Goal: Task Accomplishment & Management: Manage account settings

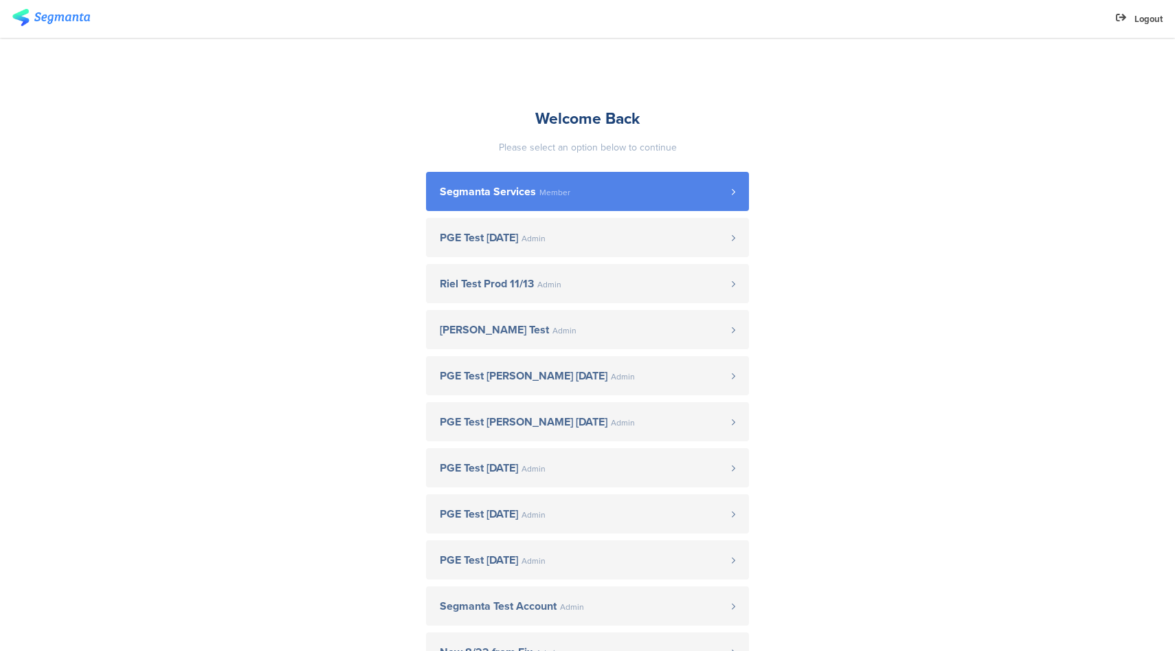
click at [539, 197] on span "Member" at bounding box center [554, 192] width 31 height 8
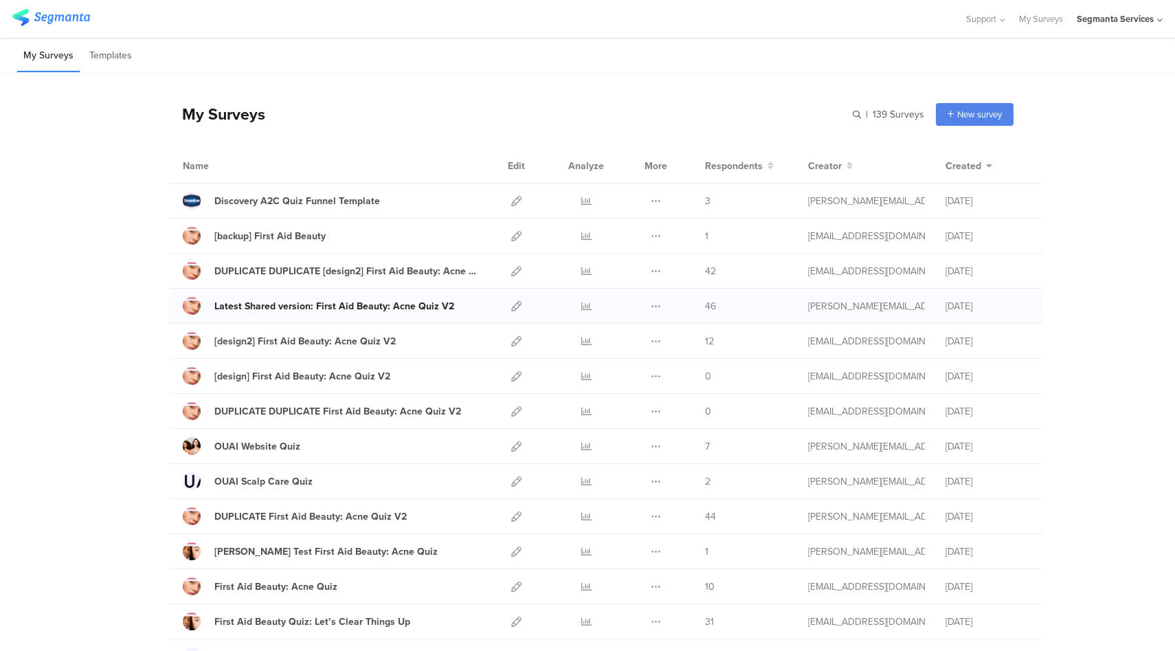
click at [401, 309] on div "Latest Shared version: First Aid Beauty: Acne Quiz V2" at bounding box center [334, 306] width 240 height 14
click at [312, 307] on div "Latest Shared version: First Aid Beauty: Acne Quiz V2" at bounding box center [334, 306] width 240 height 14
click at [1152, 21] on div "Segmanta Services" at bounding box center [1115, 18] width 77 height 13
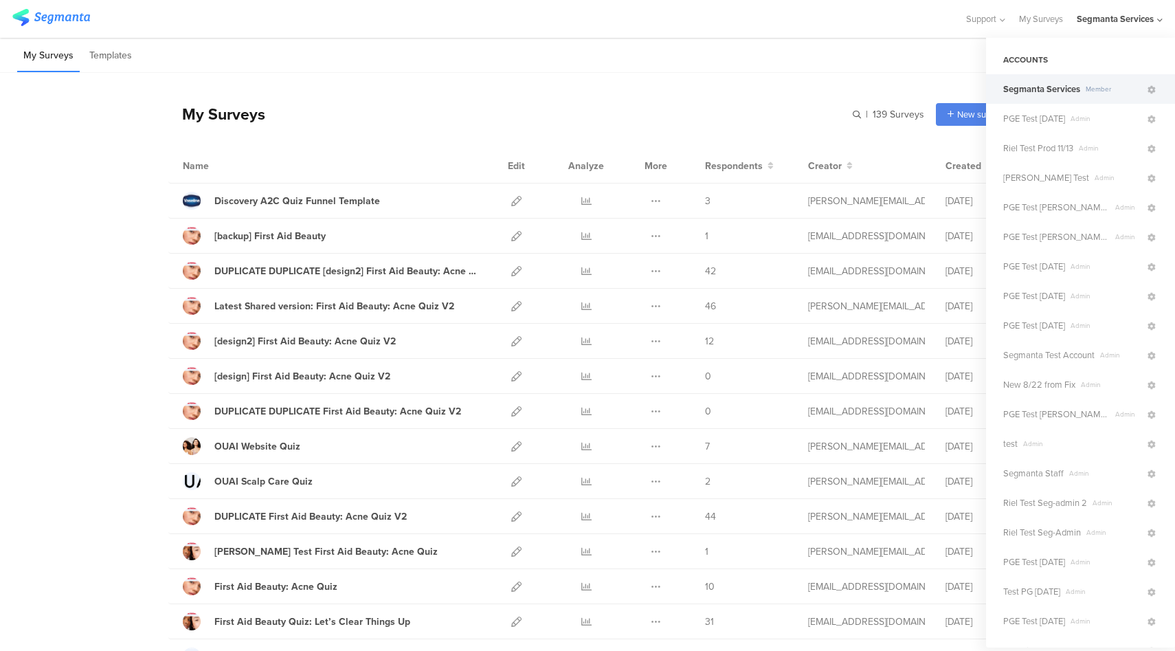
click at [903, 20] on div at bounding box center [481, 19] width 939 height 23
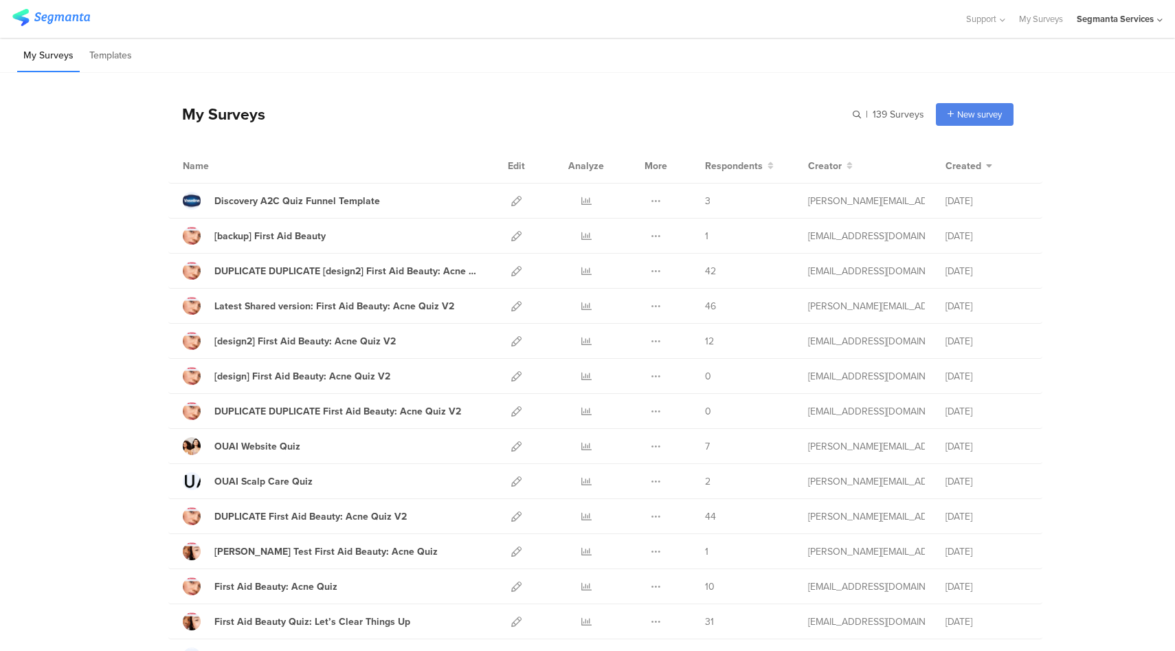
click at [1141, 22] on div "Segmanta Services" at bounding box center [1115, 18] width 77 height 13
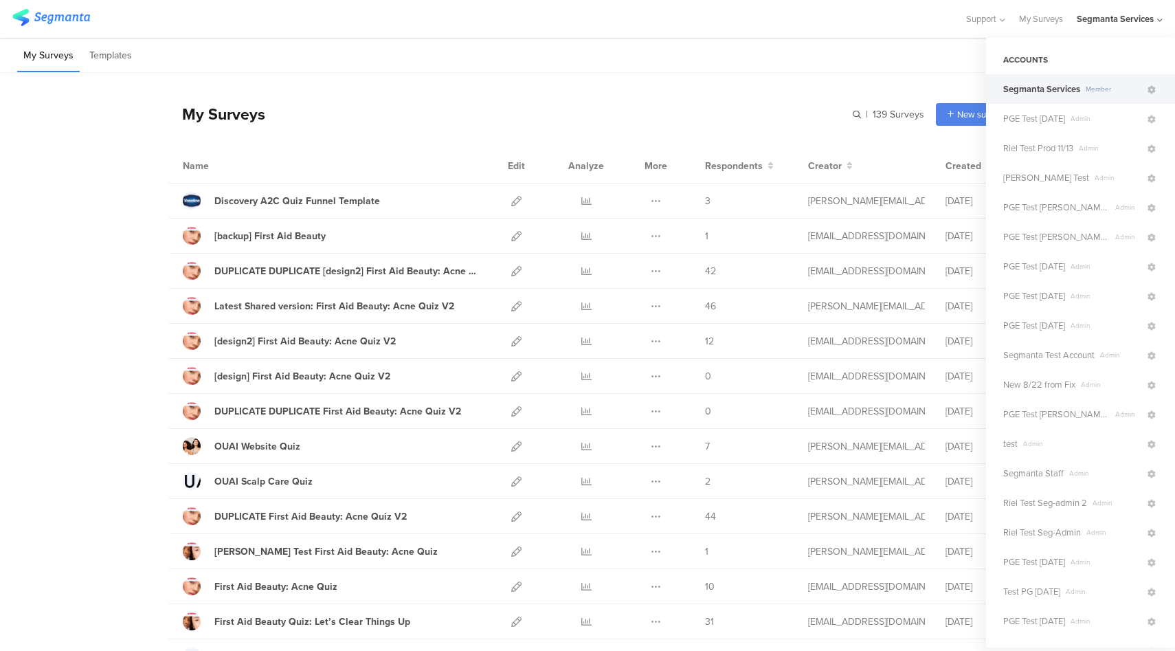
click at [842, 68] on div "My Surveys Templates" at bounding box center [587, 55] width 1175 height 35
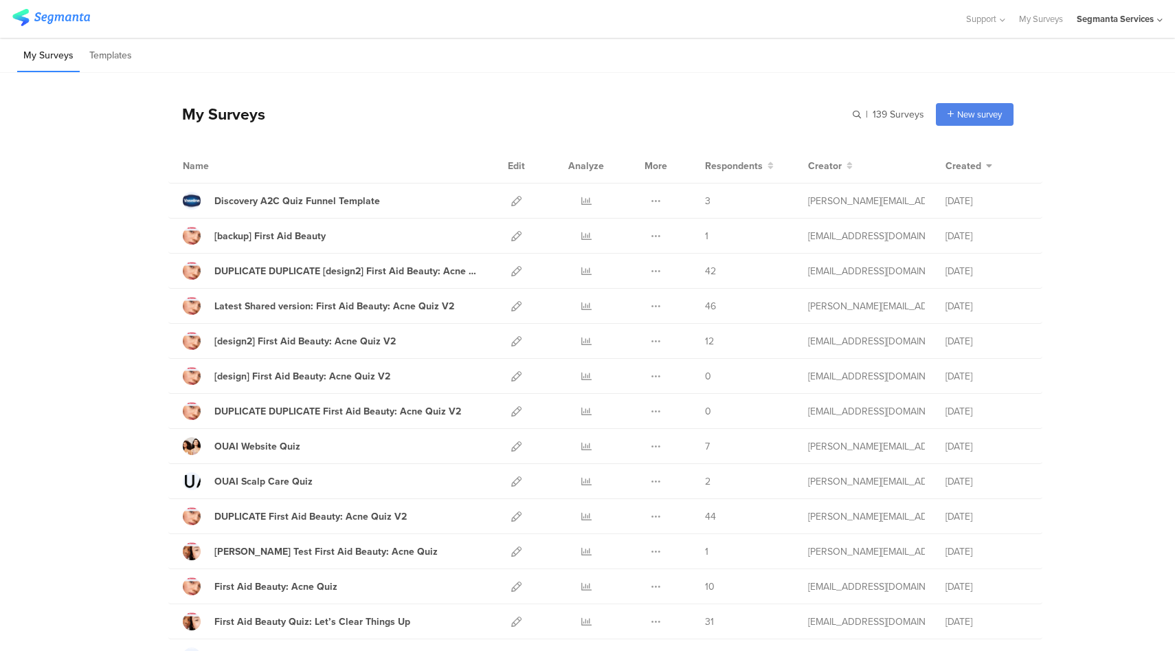
click at [1127, 23] on div "Segmanta Services" at bounding box center [1115, 18] width 77 height 13
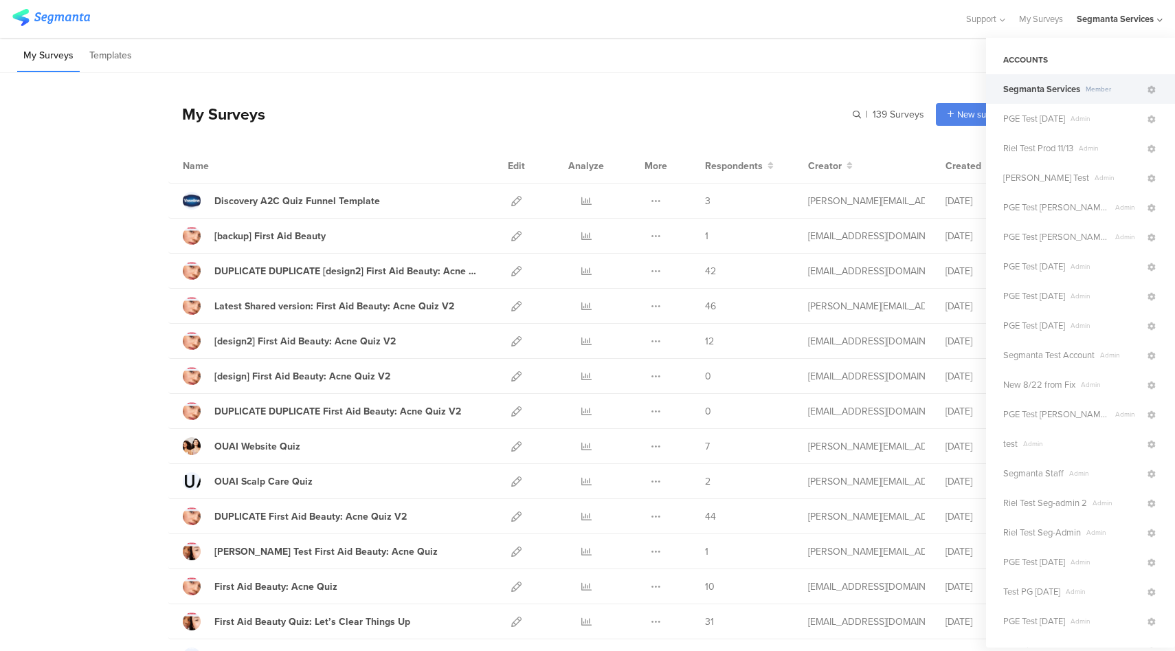
click at [912, 71] on div "My Surveys Templates" at bounding box center [587, 55] width 1175 height 35
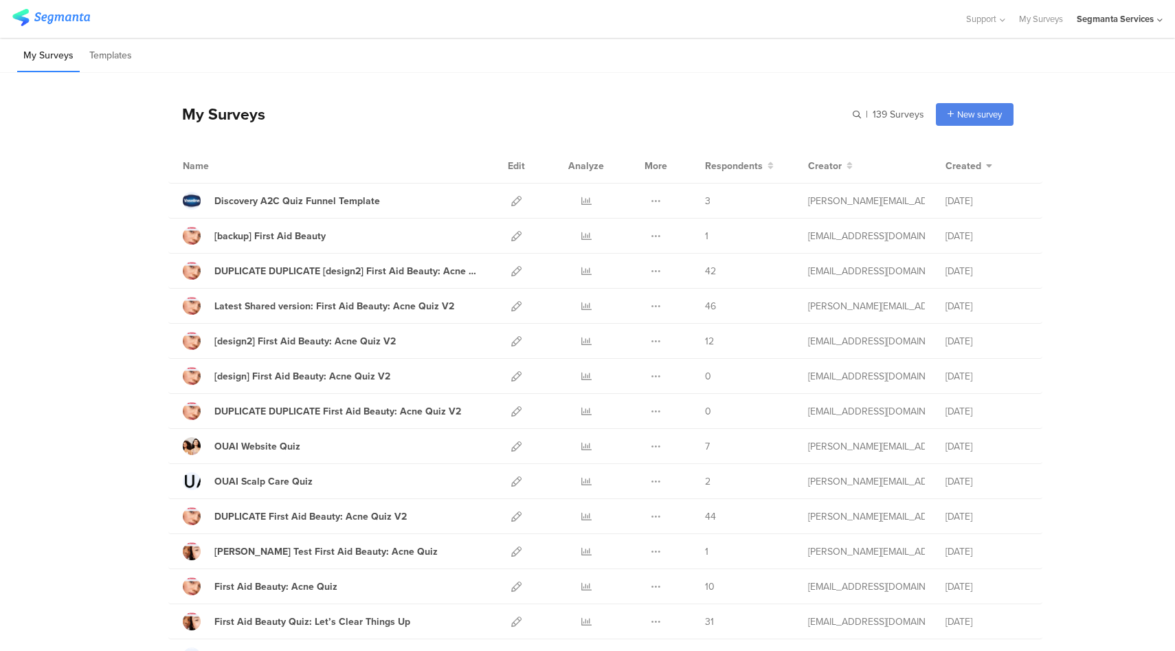
click at [1155, 19] on div "Segmanta Services" at bounding box center [1120, 19] width 86 height 38
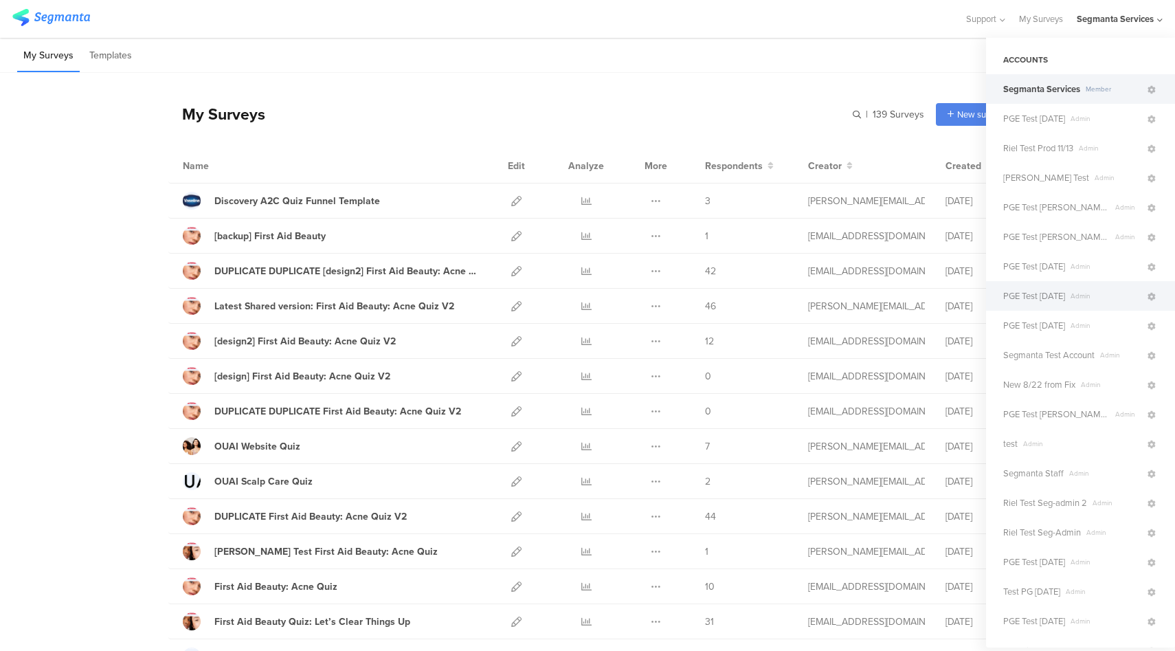
scroll to position [311, 0]
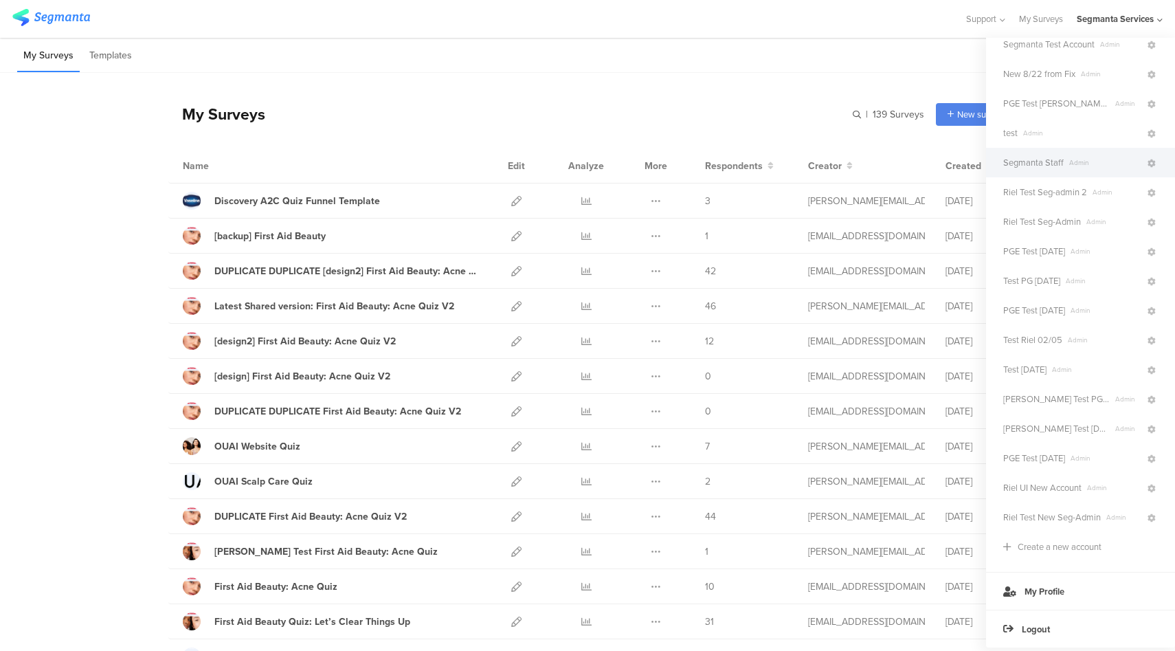
click at [1069, 161] on span "Admin" at bounding box center [1105, 162] width 82 height 10
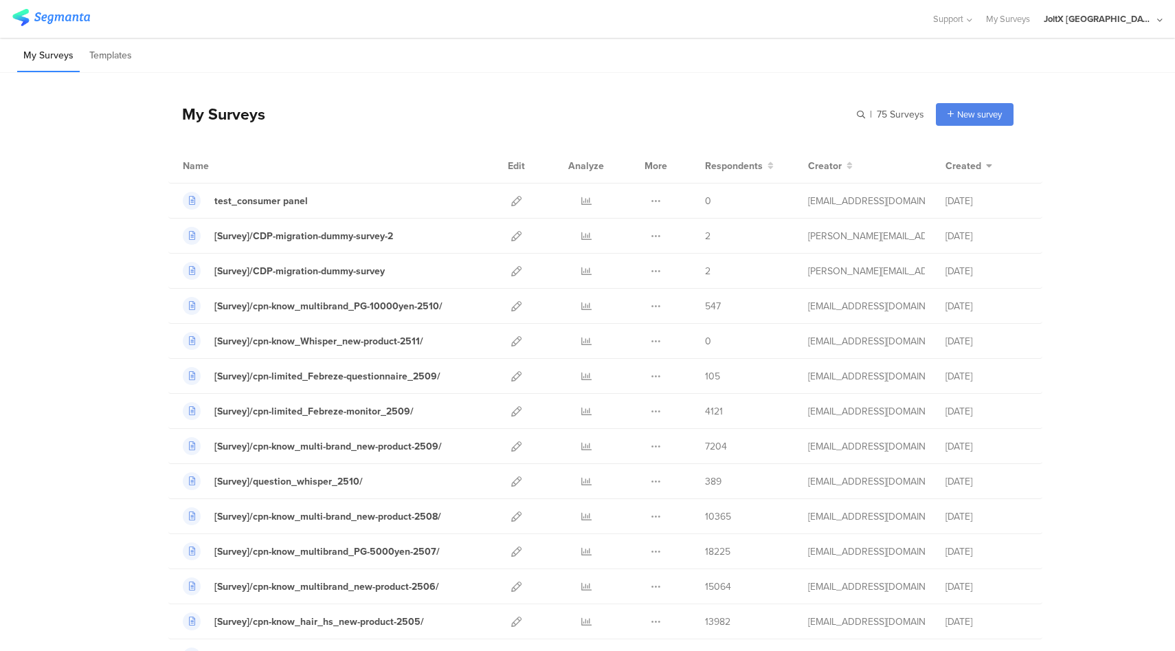
click at [1144, 18] on div "JoltX [GEOGRAPHIC_DATA]" at bounding box center [1099, 18] width 110 height 13
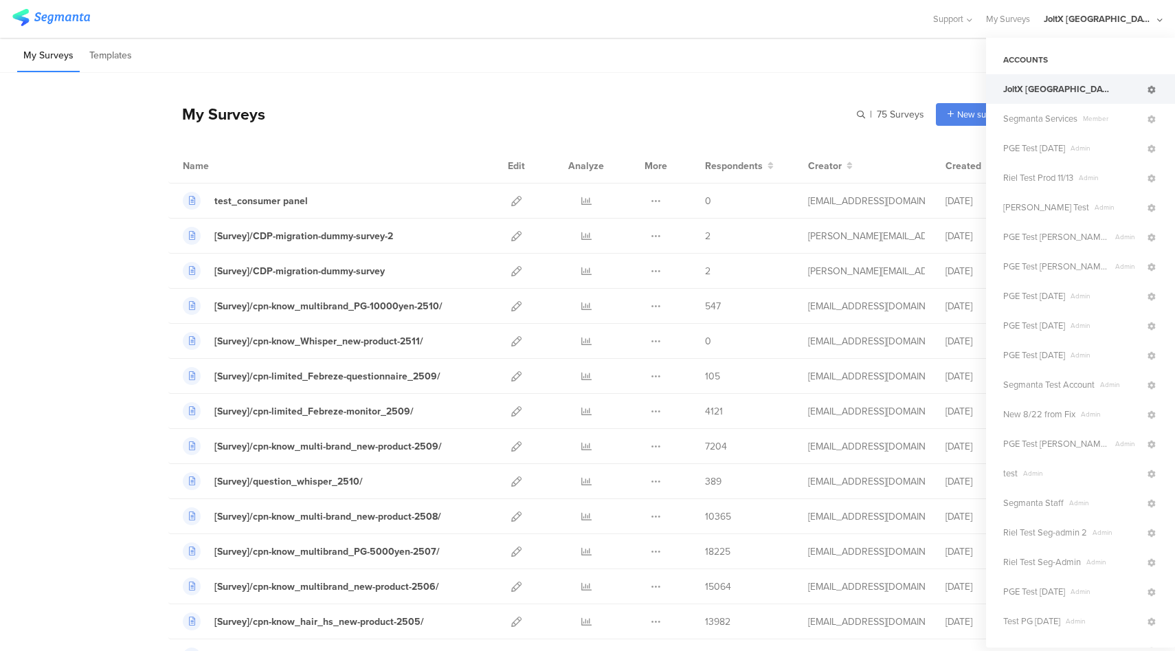
click at [1148, 91] on icon at bounding box center [1152, 90] width 8 height 8
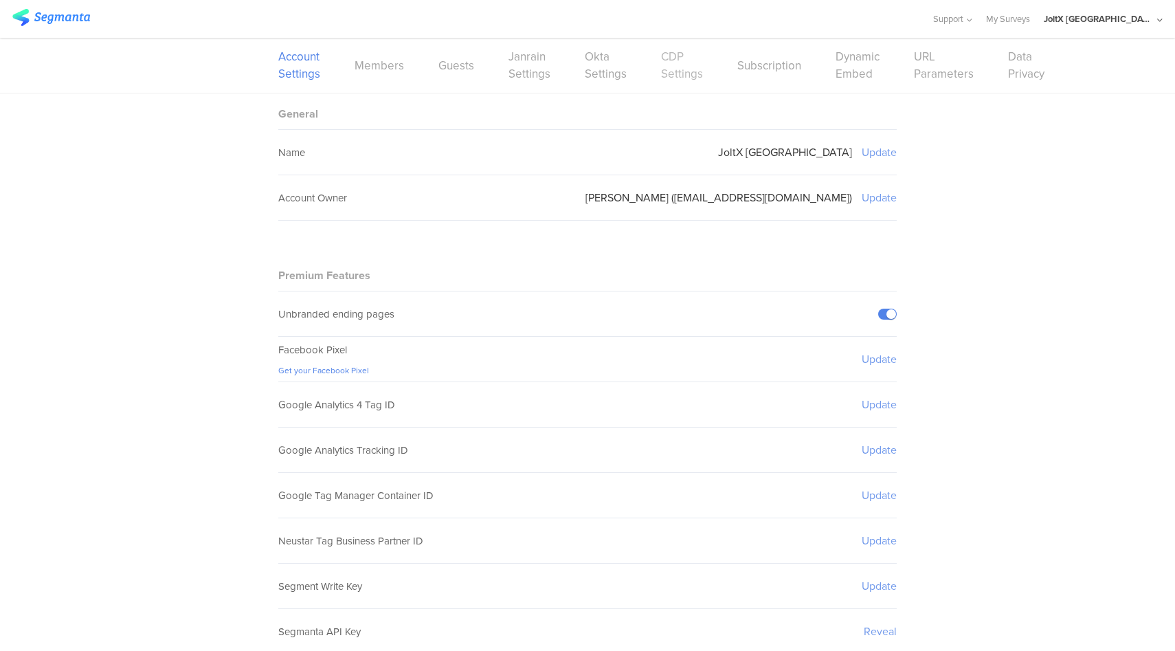
click at [675, 74] on link "CDP Settings" at bounding box center [682, 65] width 42 height 34
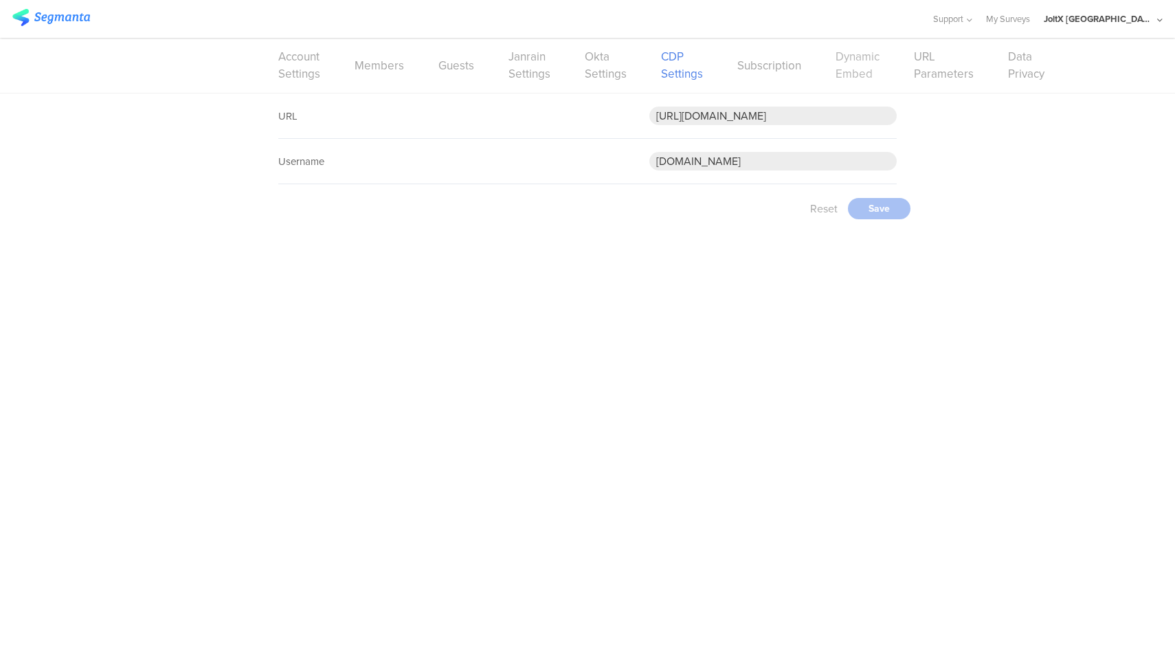
click at [856, 71] on link "Dynamic Embed" at bounding box center [858, 65] width 44 height 34
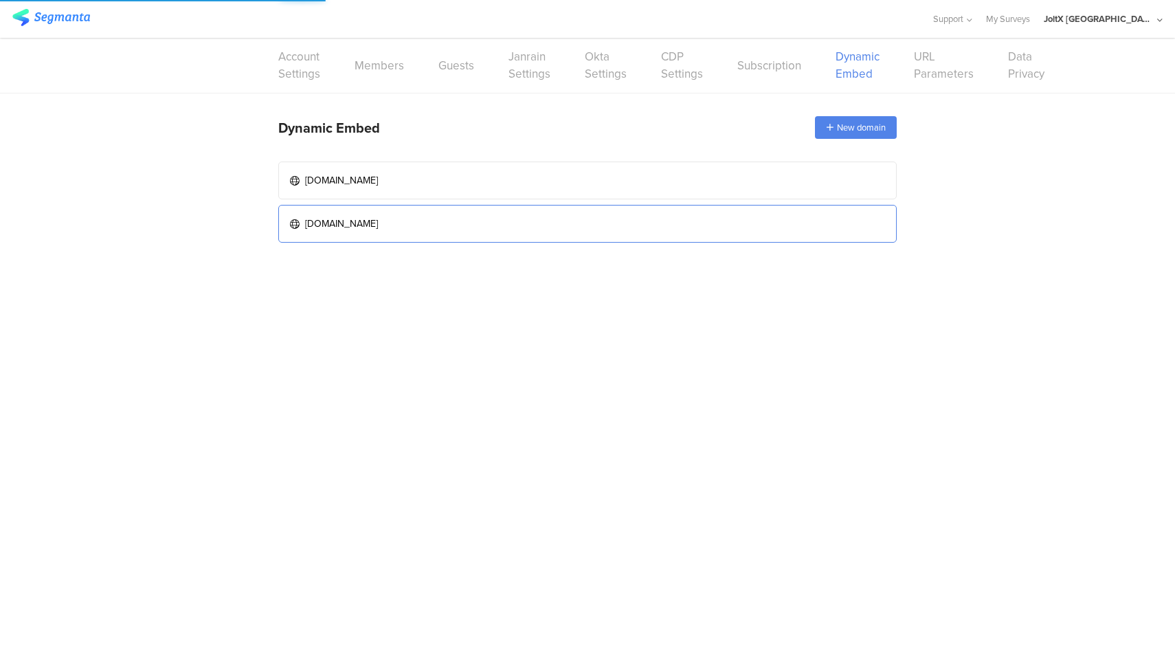
click at [507, 215] on link "[DOMAIN_NAME]" at bounding box center [587, 224] width 618 height 38
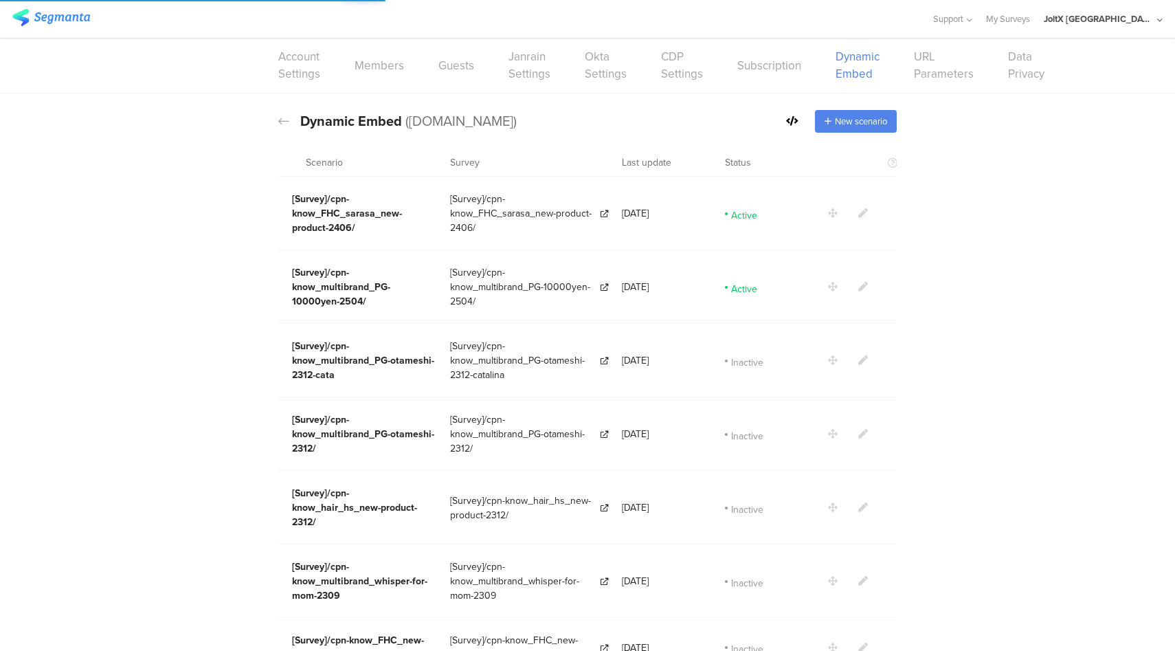
click at [786, 120] on icon at bounding box center [792, 121] width 12 height 10
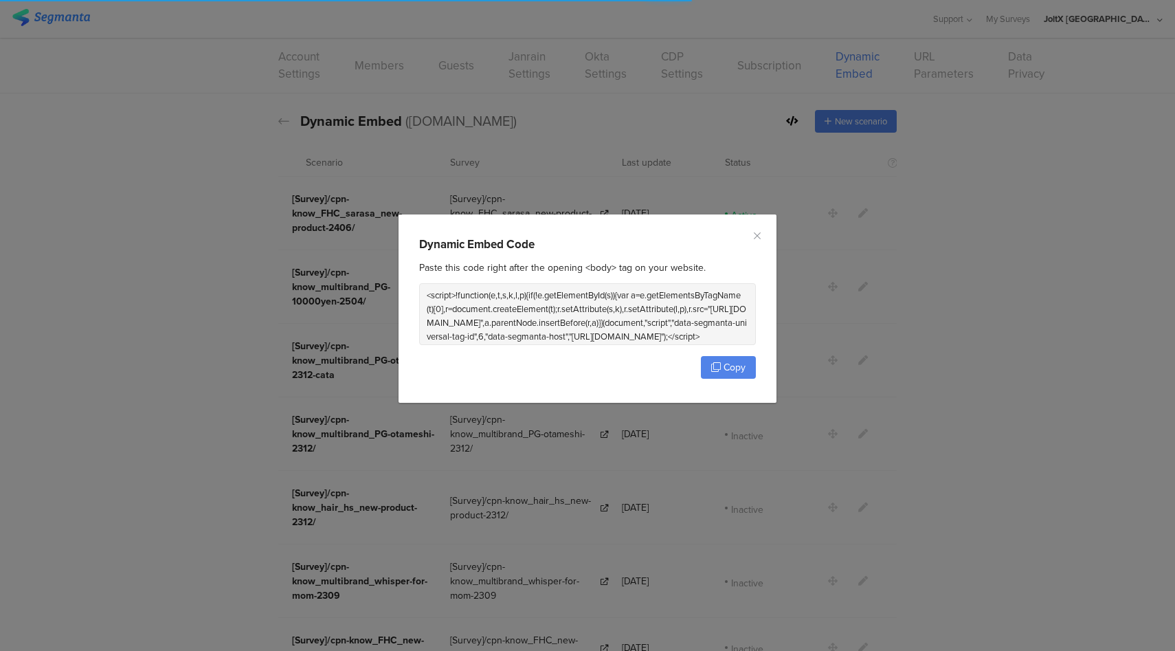
scroll to position [18, 0]
